Goal: Information Seeking & Learning: Find specific fact

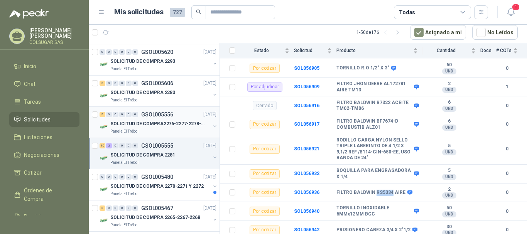
scroll to position [270, 0]
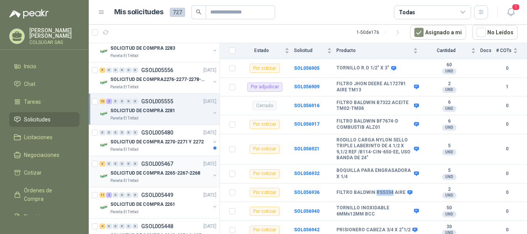
click at [103, 166] on div "3" at bounding box center [103, 163] width 6 height 5
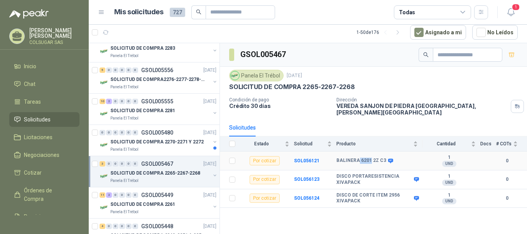
drag, startPoint x: 359, startPoint y: 154, endPoint x: 370, endPoint y: 154, distance: 11.6
click at [370, 158] on b "BALINERA 6201 2Z C3" at bounding box center [362, 161] width 50 height 6
copy b "6201"
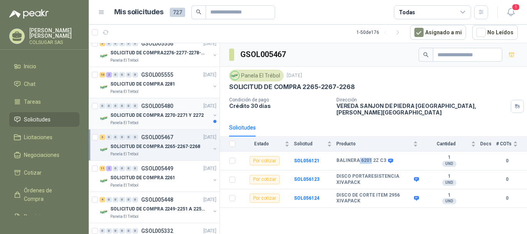
scroll to position [309, 0]
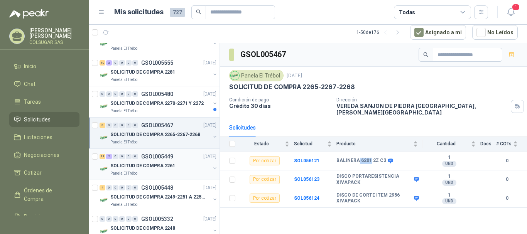
click at [103, 160] on div "11 2 0 0 0 0 GSOL005449 [DATE]" at bounding box center [159, 156] width 119 height 9
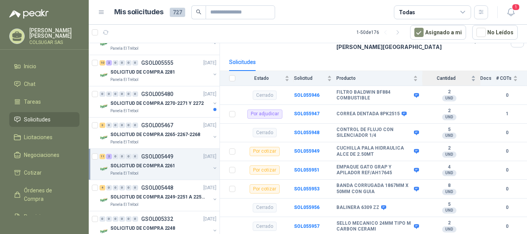
scroll to position [77, 0]
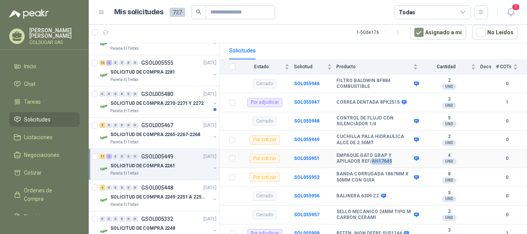
drag, startPoint x: 389, startPoint y: 156, endPoint x: 369, endPoint y: 158, distance: 19.3
click at [369, 158] on b "EMPAQUE GATO GRAP Y APILADOR REF/AH17645" at bounding box center [375, 159] width 76 height 12
copy b "AH17645"
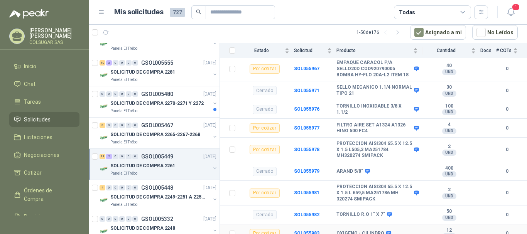
scroll to position [369, 0]
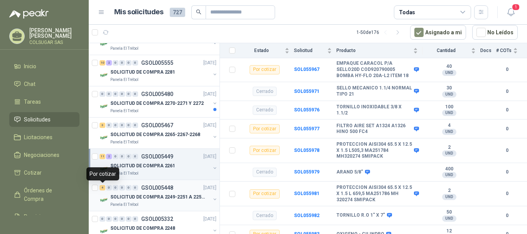
click at [102, 188] on div "4" at bounding box center [103, 187] width 6 height 5
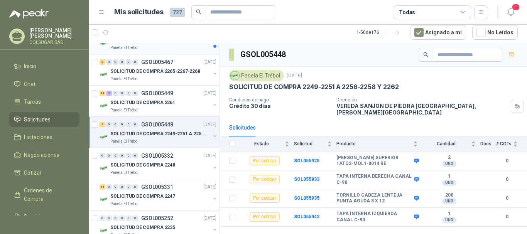
scroll to position [386, 0]
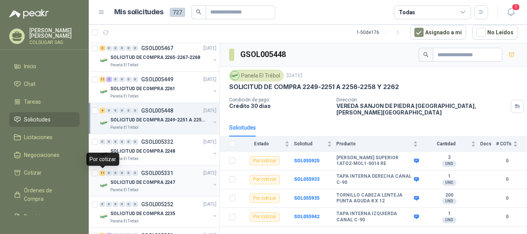
click at [103, 175] on div "11" at bounding box center [103, 173] width 6 height 5
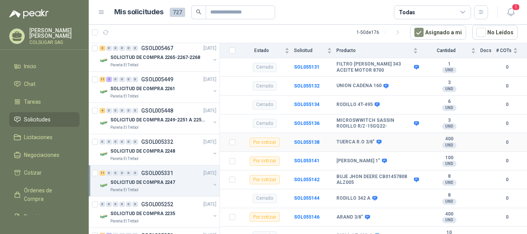
scroll to position [386, 0]
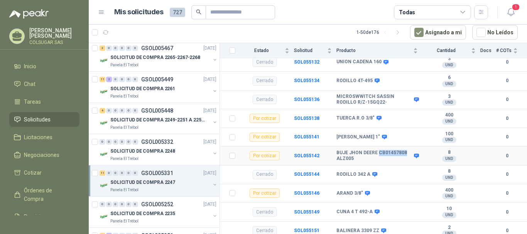
drag, startPoint x: 378, startPoint y: 147, endPoint x: 405, endPoint y: 147, distance: 26.6
click at [405, 150] on b "BUJE JHON DEERE CB01457808 ALZ005" at bounding box center [375, 156] width 76 height 12
copy b "CB01457808"
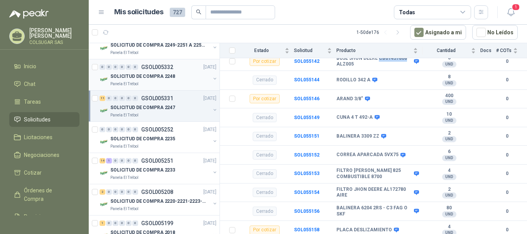
scroll to position [463, 0]
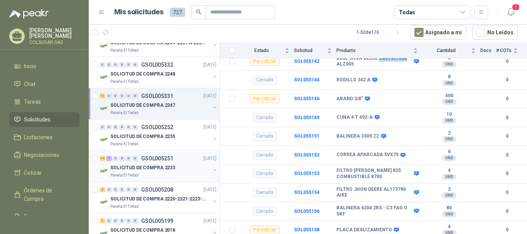
click at [104, 159] on div "14" at bounding box center [103, 158] width 6 height 5
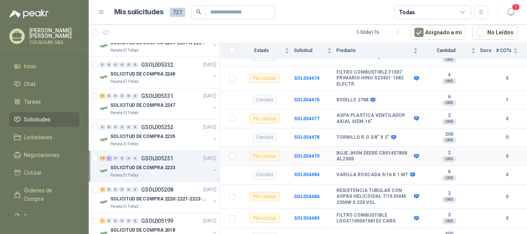
scroll to position [386, 0]
drag, startPoint x: 380, startPoint y: 147, endPoint x: 404, endPoint y: 149, distance: 24.4
click at [404, 150] on b "BUJE JHON DEERE CB01457808 ALZ005" at bounding box center [375, 156] width 76 height 12
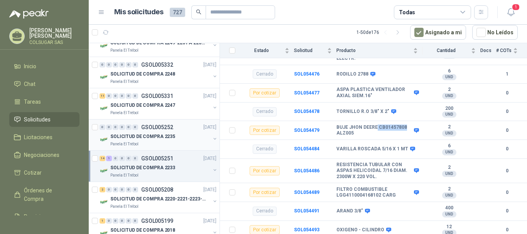
scroll to position [502, 0]
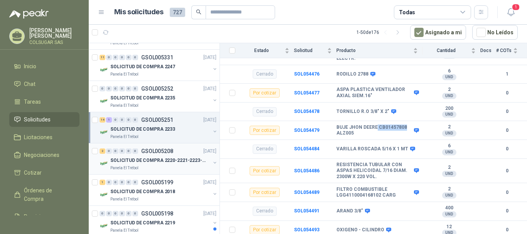
click at [104, 149] on div "2" at bounding box center [103, 151] width 6 height 5
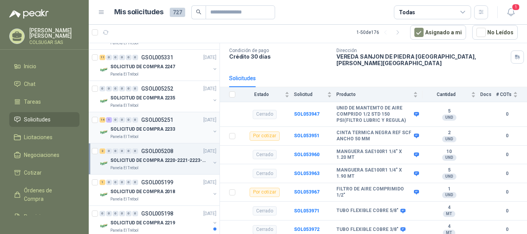
scroll to position [541, 0]
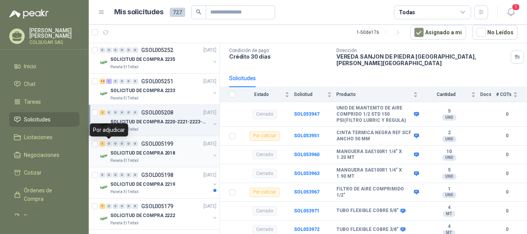
click at [103, 144] on div "1" at bounding box center [103, 143] width 6 height 5
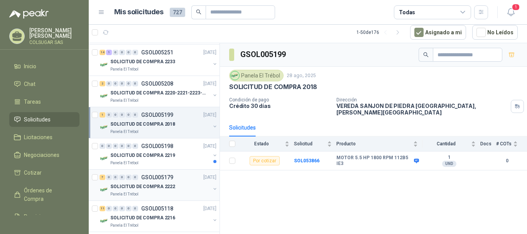
scroll to position [618, 0]
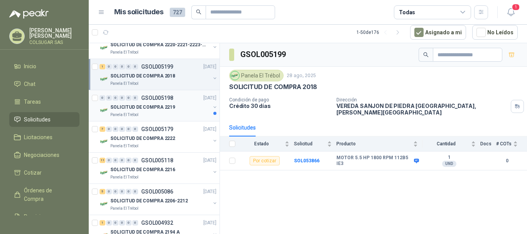
click at [212, 115] on div at bounding box center [215, 110] width 6 height 12
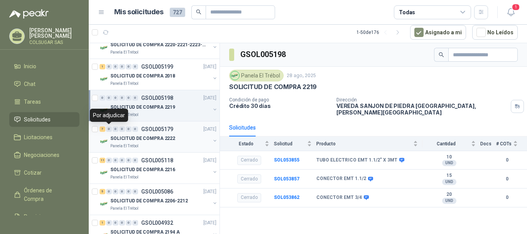
drag, startPoint x: 107, startPoint y: 129, endPoint x: 114, endPoint y: 129, distance: 7.4
click at [107, 129] on div "0" at bounding box center [109, 129] width 6 height 5
